Goal: Entertainment & Leisure: Consume media (video, audio)

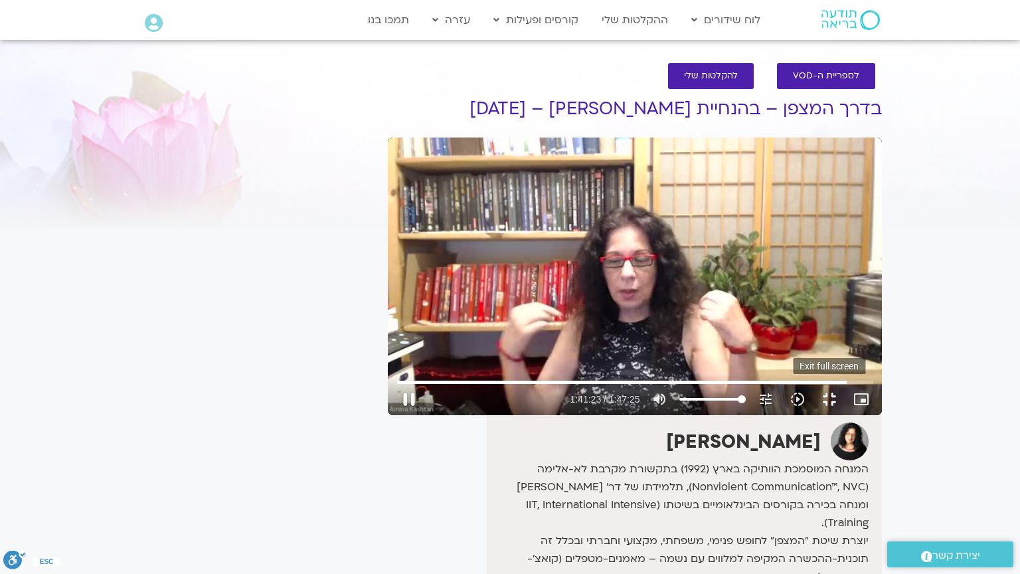
click at [845, 415] on button "fullscreen_exit" at bounding box center [829, 399] width 32 height 32
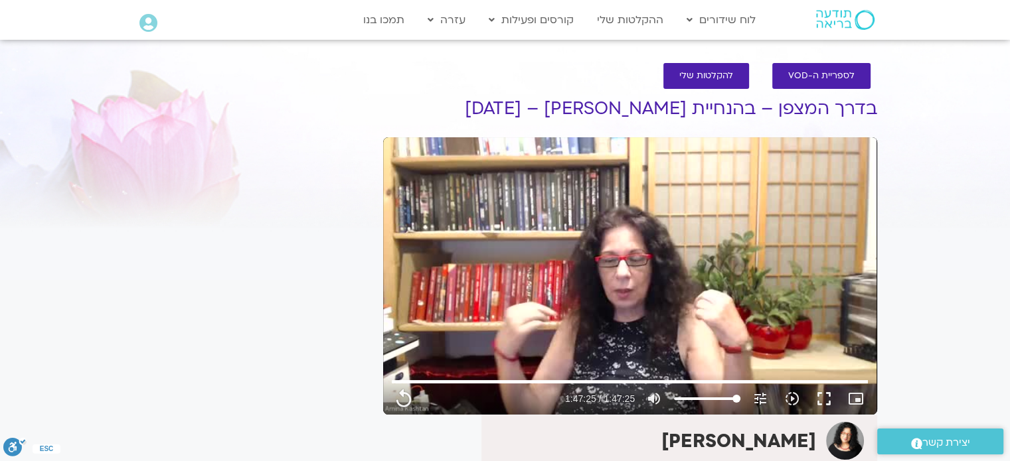
type input "6445.76"
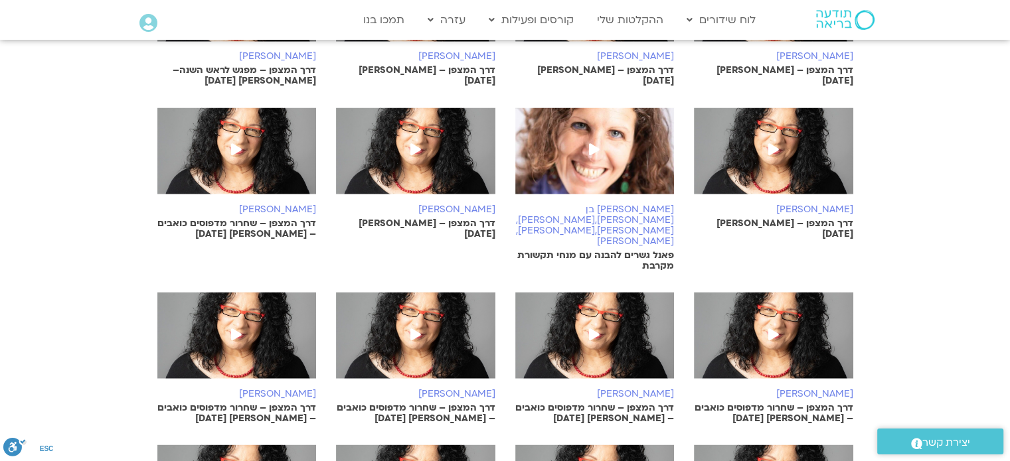
scroll to position [2313, 0]
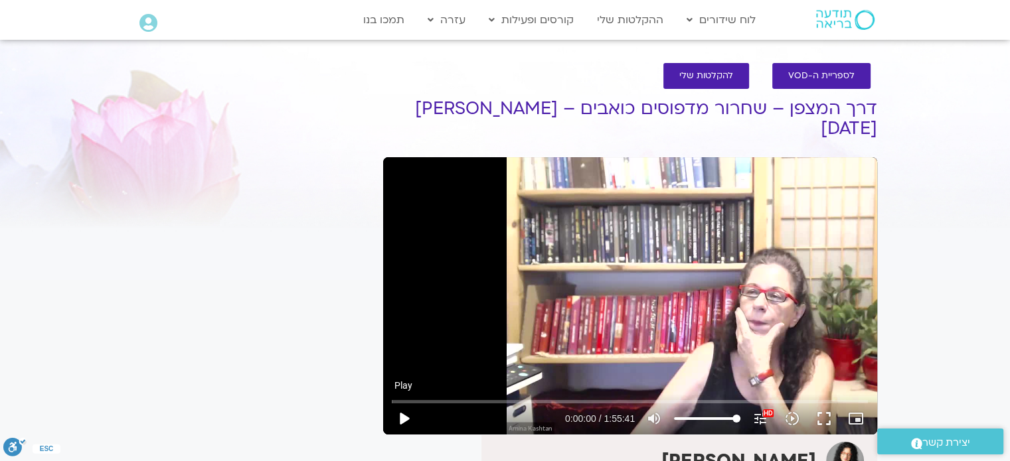
click at [404, 426] on button "play_arrow" at bounding box center [404, 419] width 32 height 32
type input "2.18708"
